Goal: Communication & Community: Participate in discussion

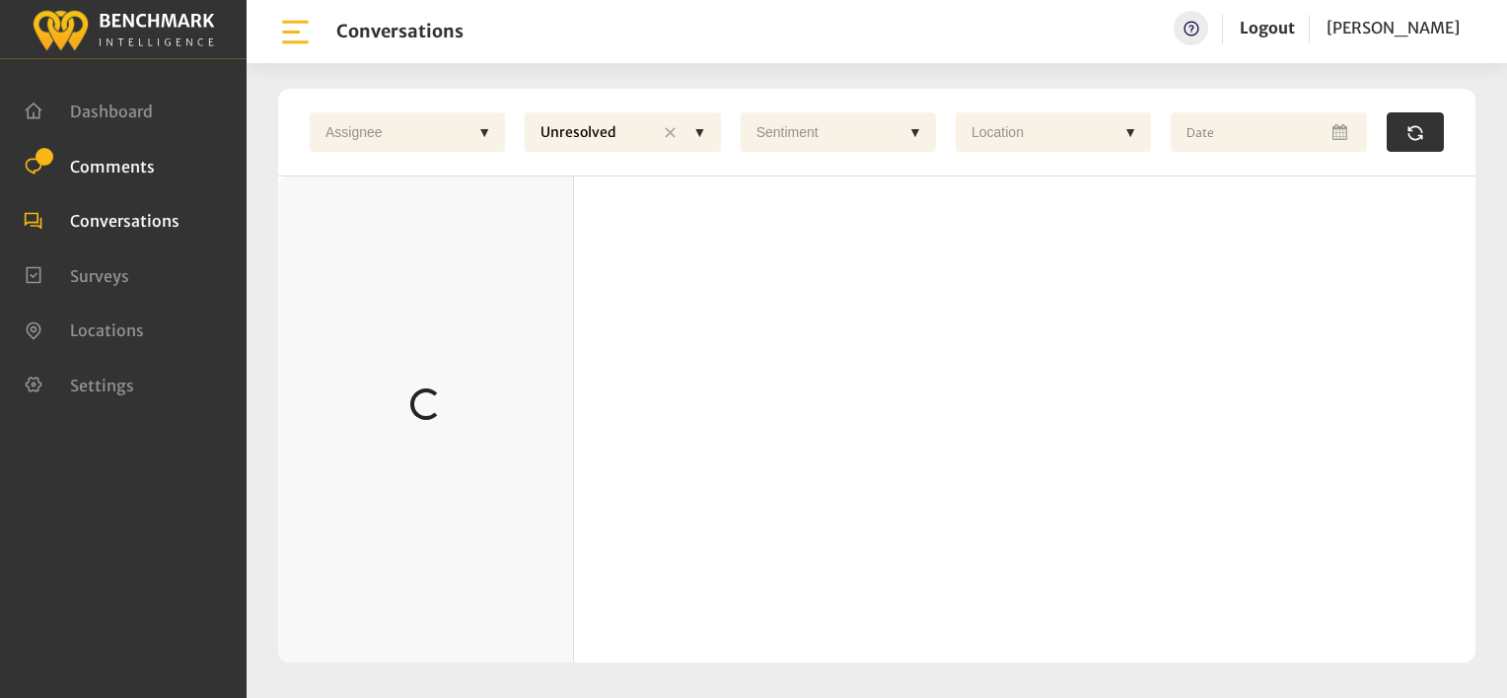
click at [131, 166] on span "Comments" at bounding box center [112, 166] width 85 height 20
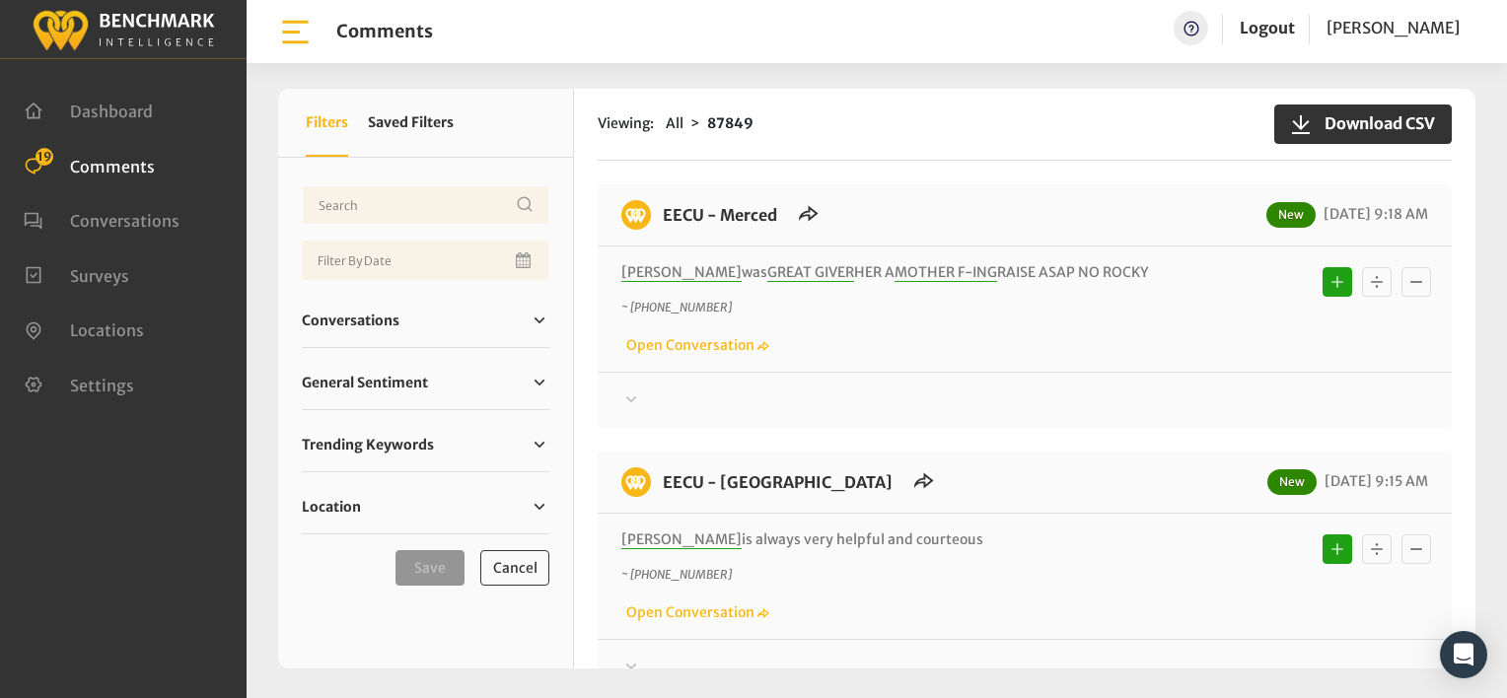
click at [1081, 402] on div at bounding box center [1024, 401] width 807 height 24
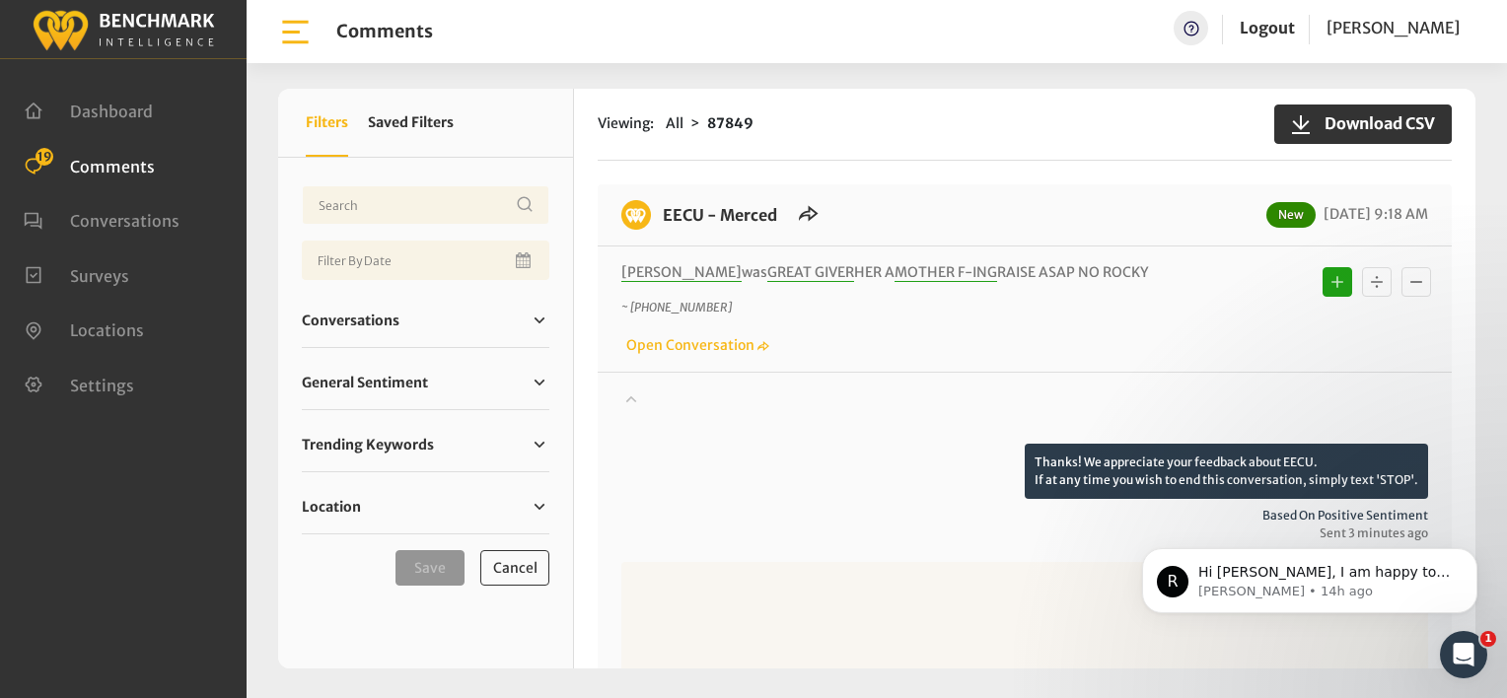
click at [914, 408] on div at bounding box center [1024, 416] width 807 height 55
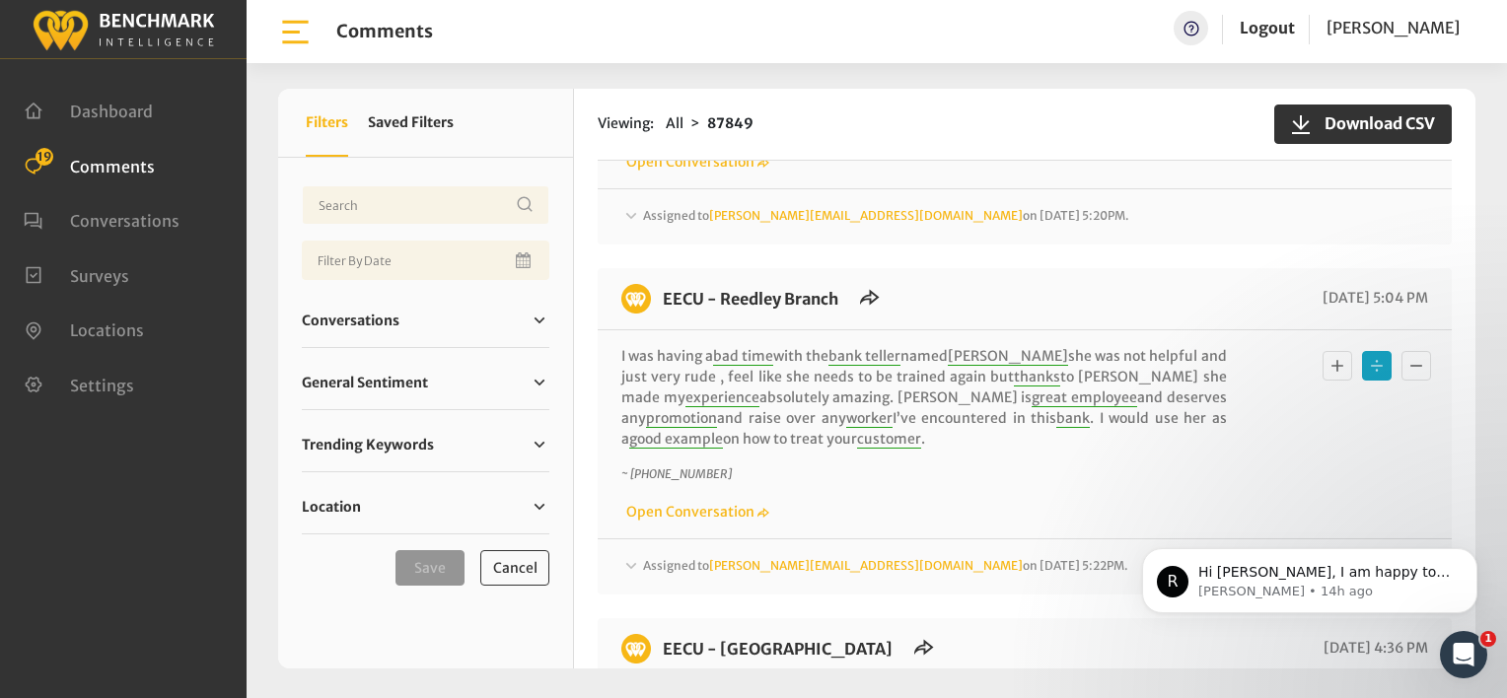
scroll to position [4797, 0]
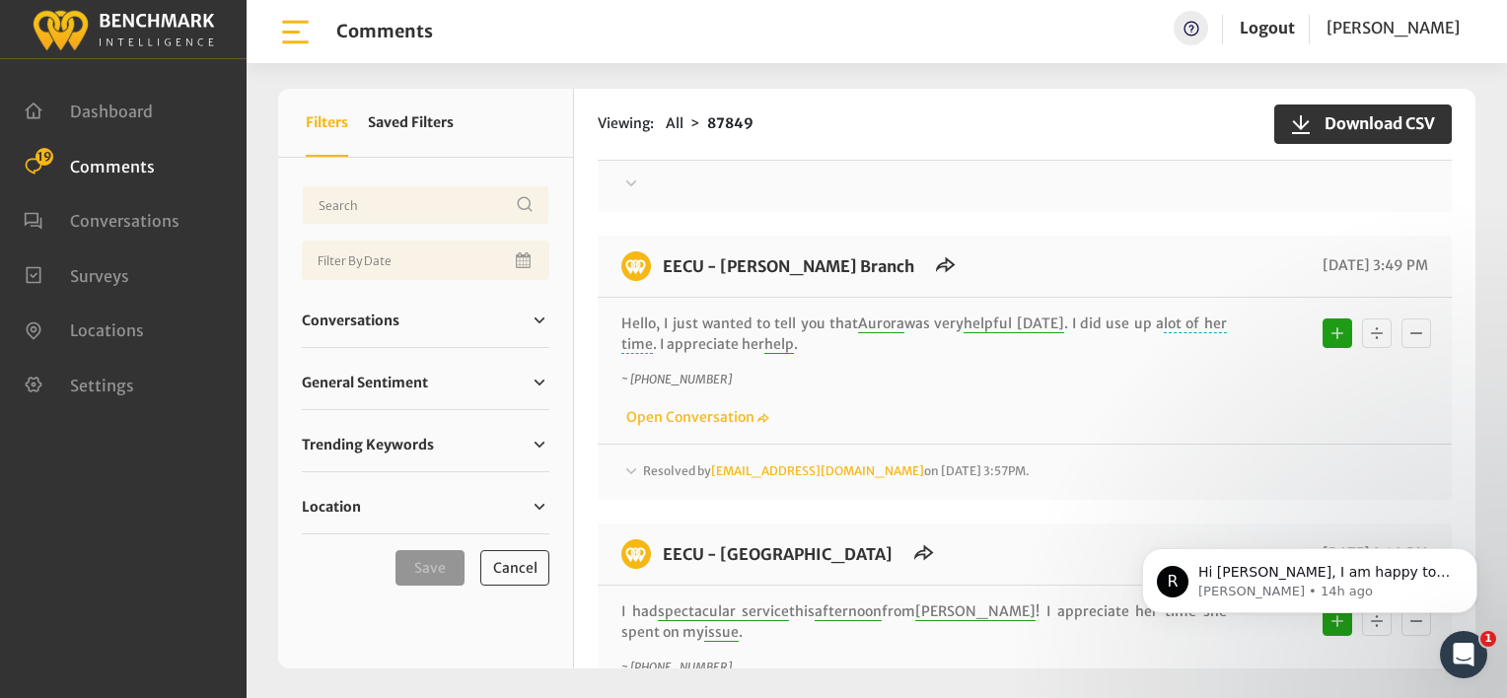
scroll to position [6713, 0]
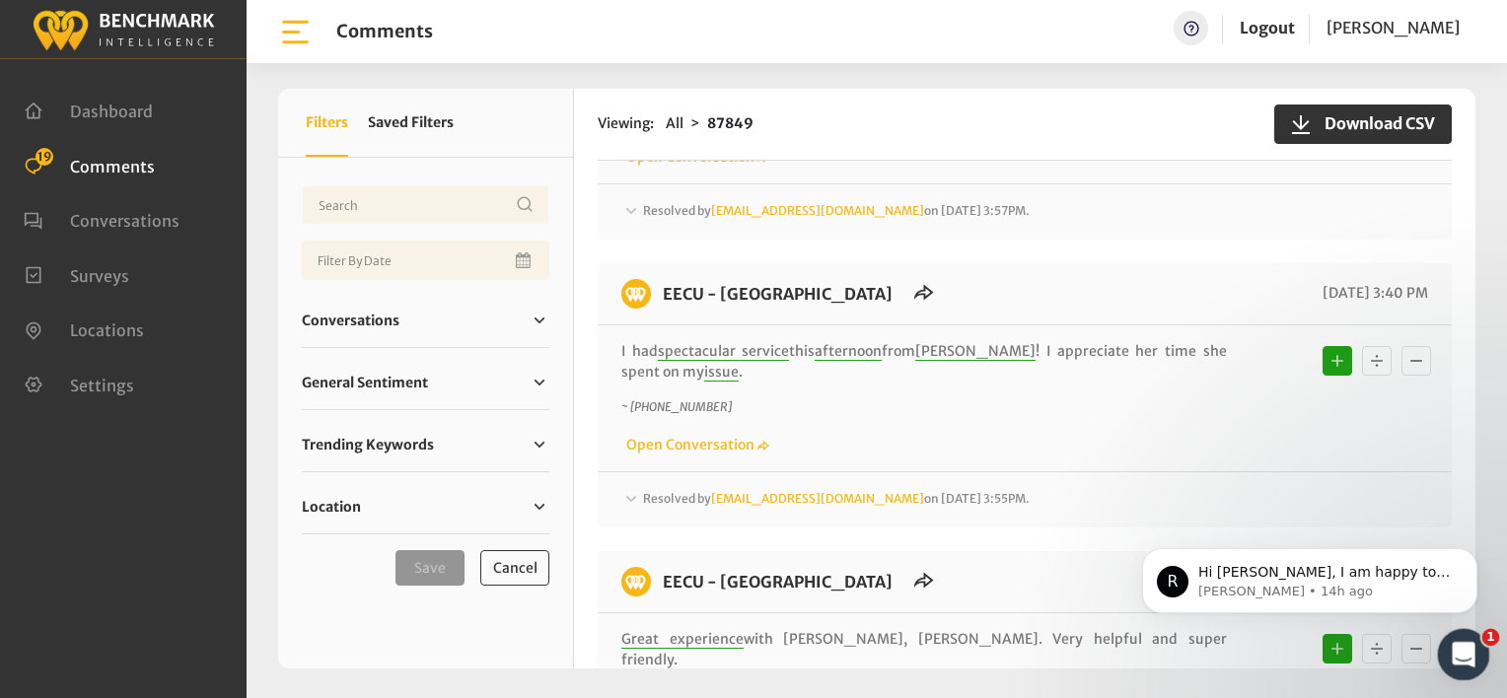
click at [1446, 655] on icon "Open Intercom Messenger" at bounding box center [1461, 652] width 33 height 33
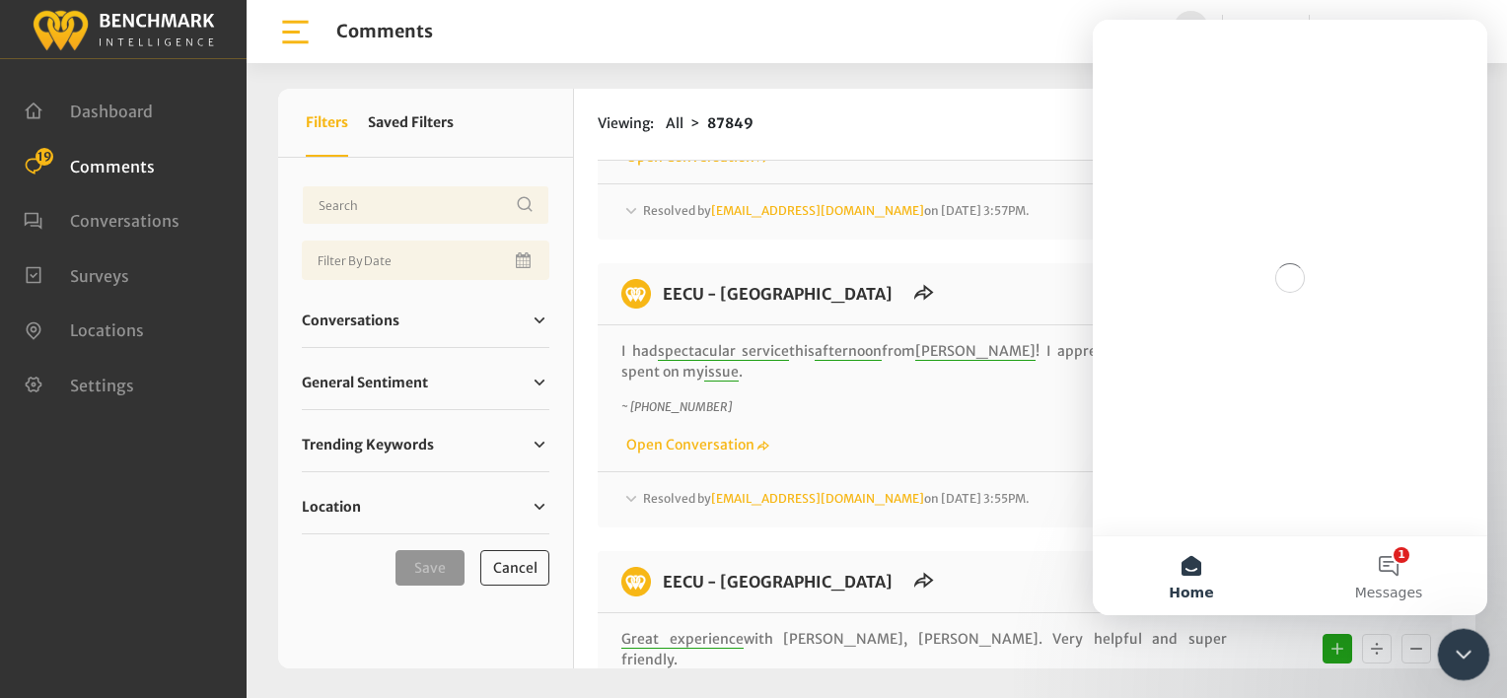
scroll to position [0, 0]
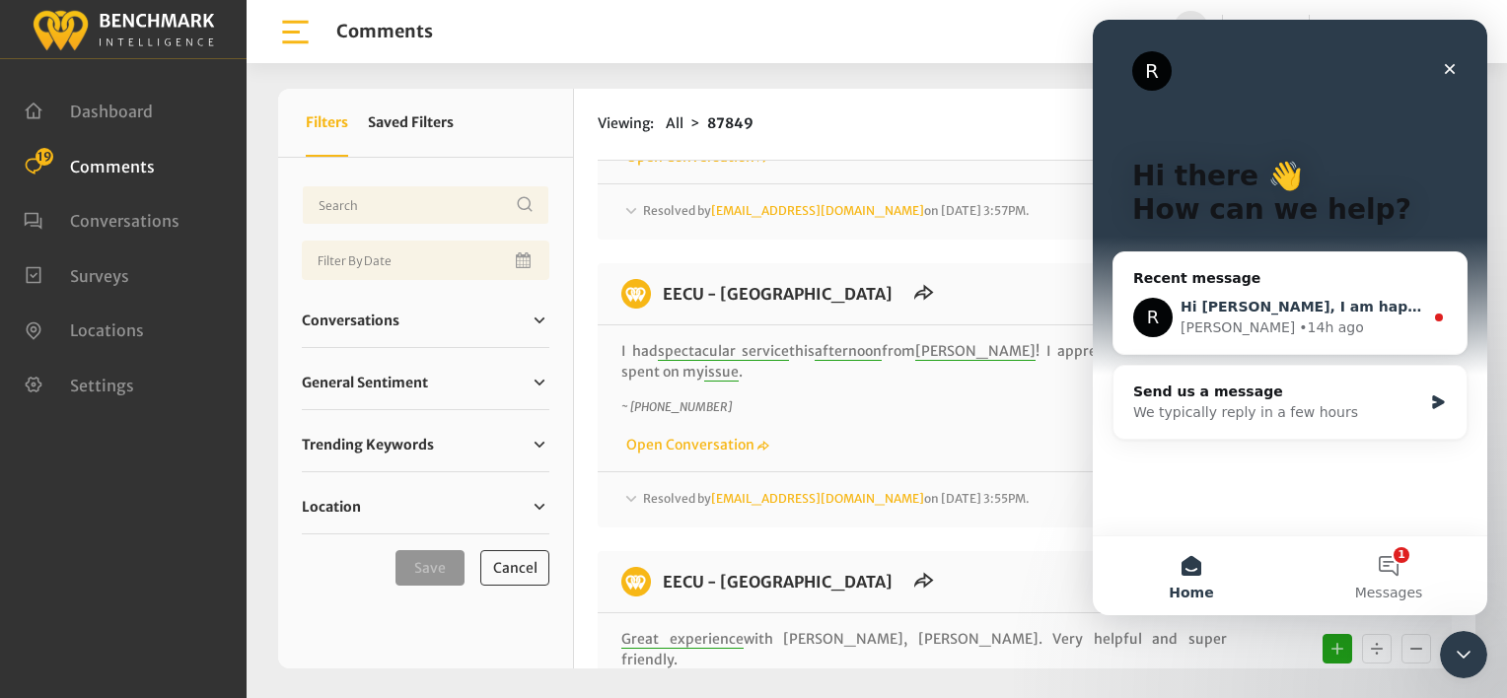
click at [1288, 339] on div "R Hi [PERSON_NAME], I am happy to let you know that we have completed this requ…" at bounding box center [1290, 317] width 353 height 73
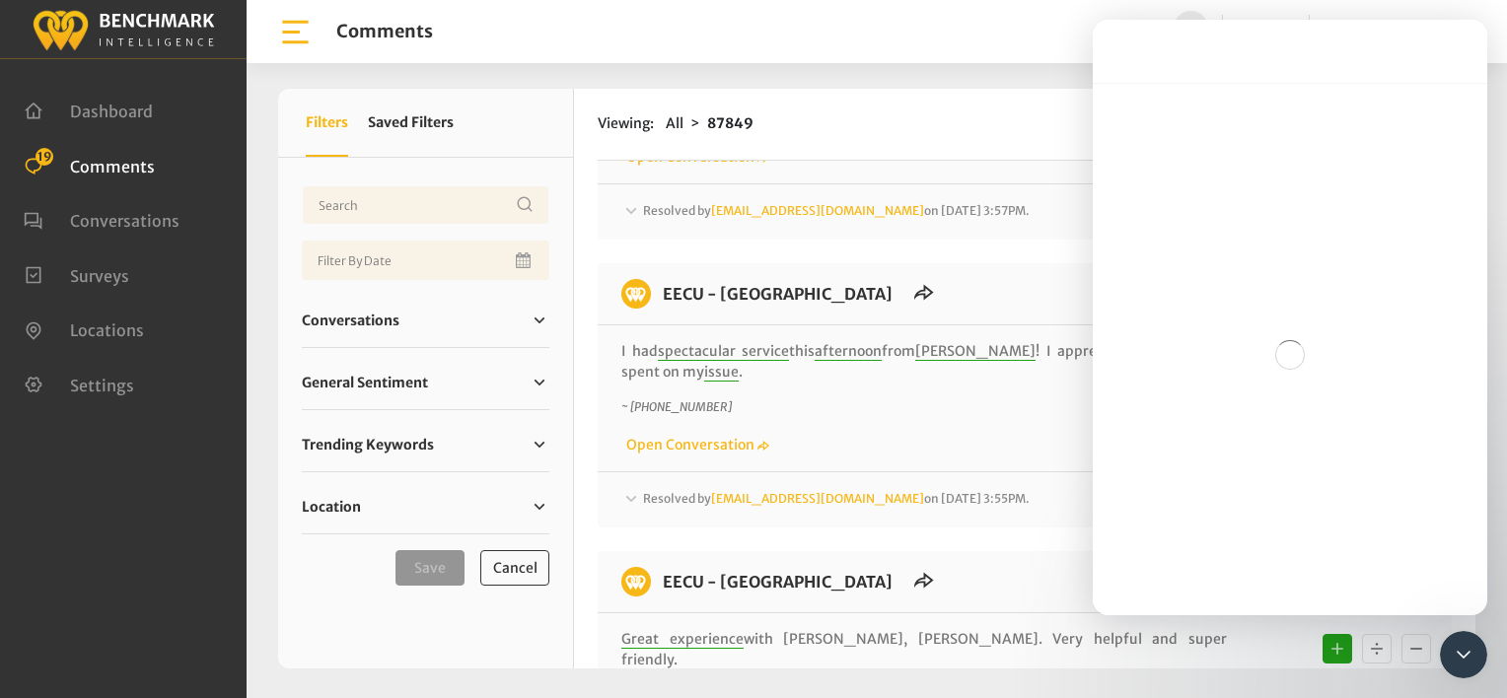
scroll to position [3, 0]
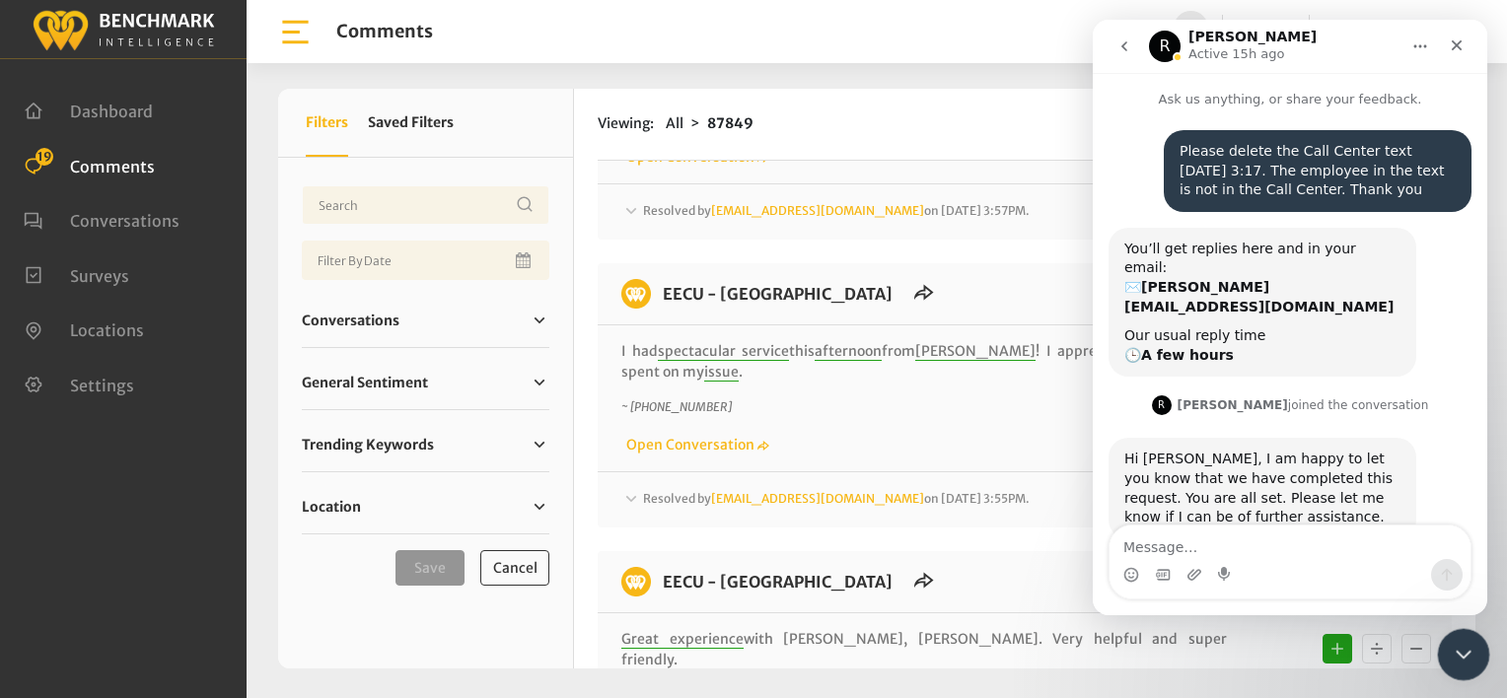
click at [1445, 659] on div "Close Intercom Messenger" at bounding box center [1460, 651] width 47 height 47
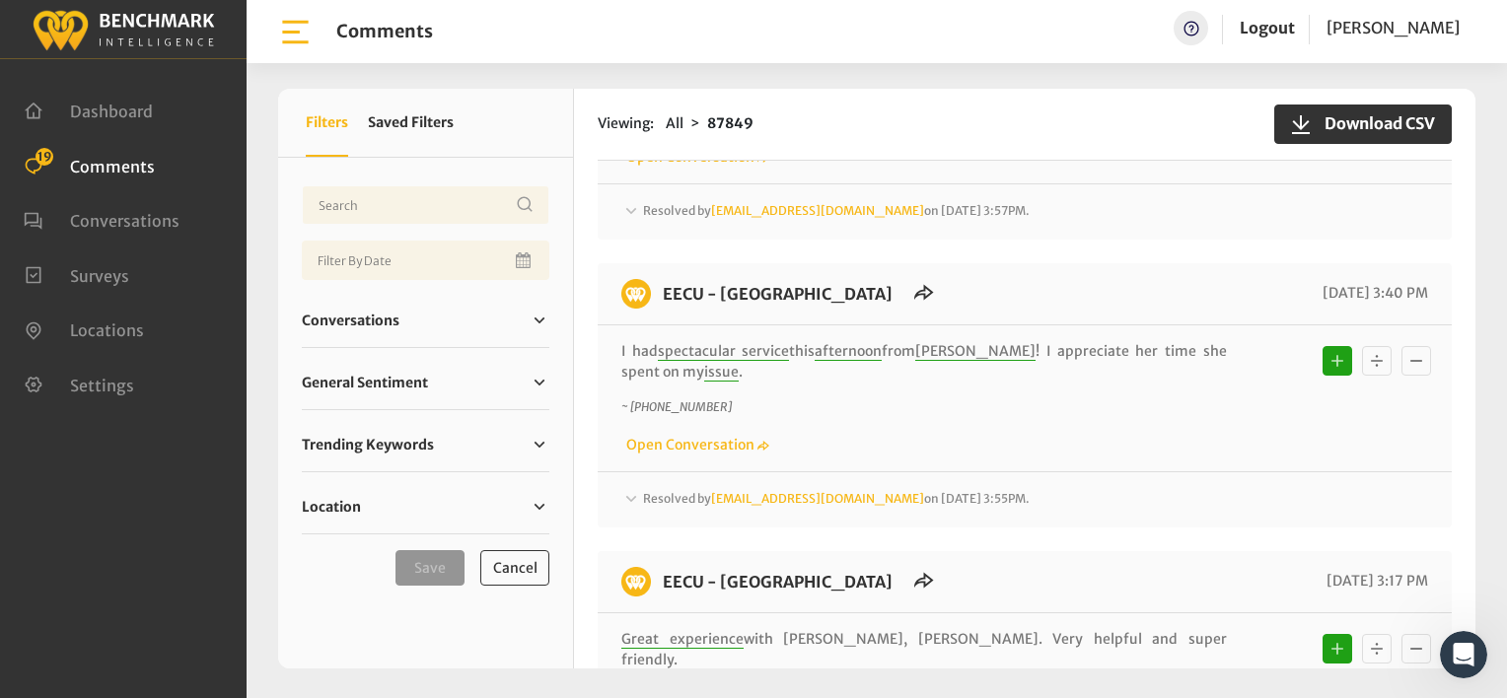
scroll to position [19, 0]
